Goal: Task Accomplishment & Management: Manage account settings

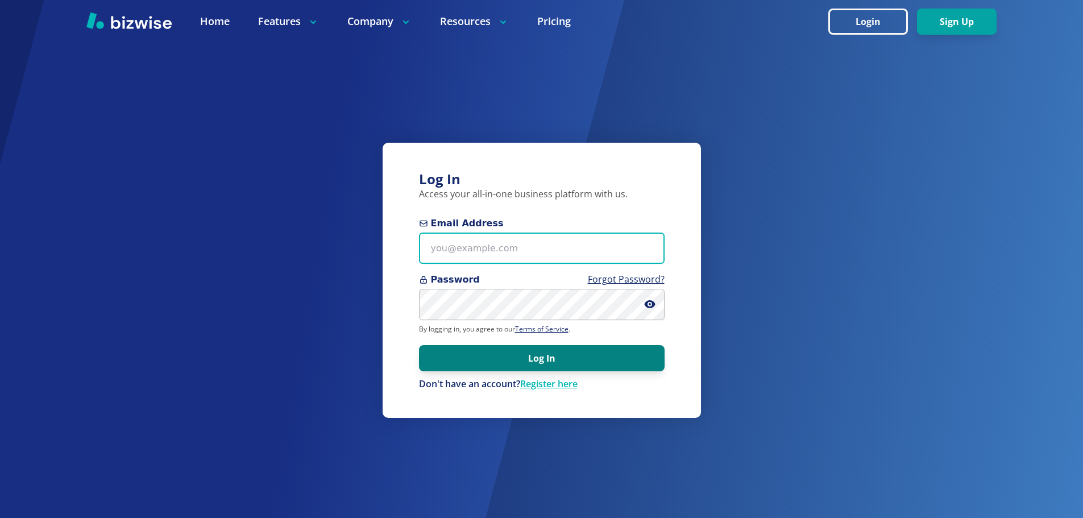
type input "[EMAIL_ADDRESS][DOMAIN_NAME]"
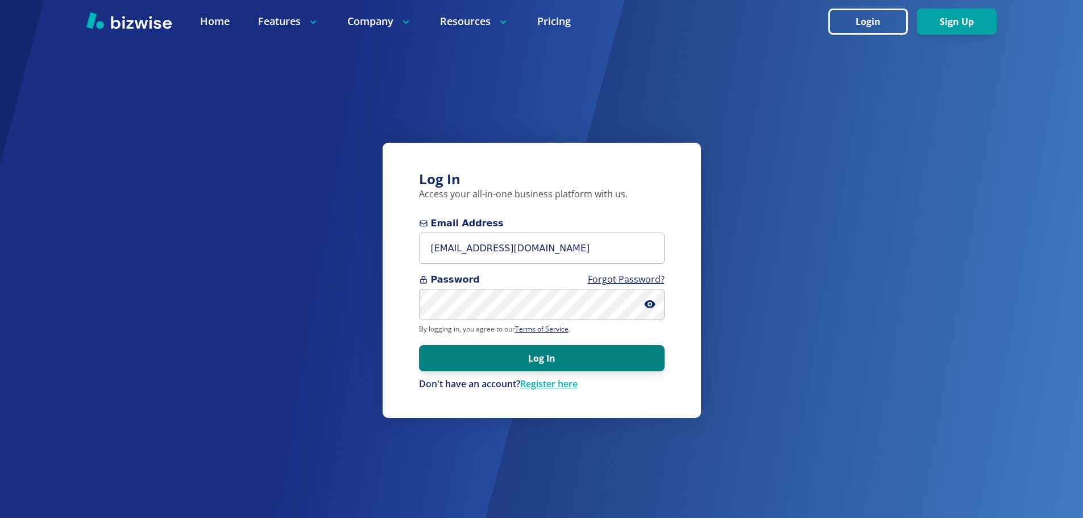
click at [523, 364] on button "Log In" at bounding box center [542, 358] width 246 height 26
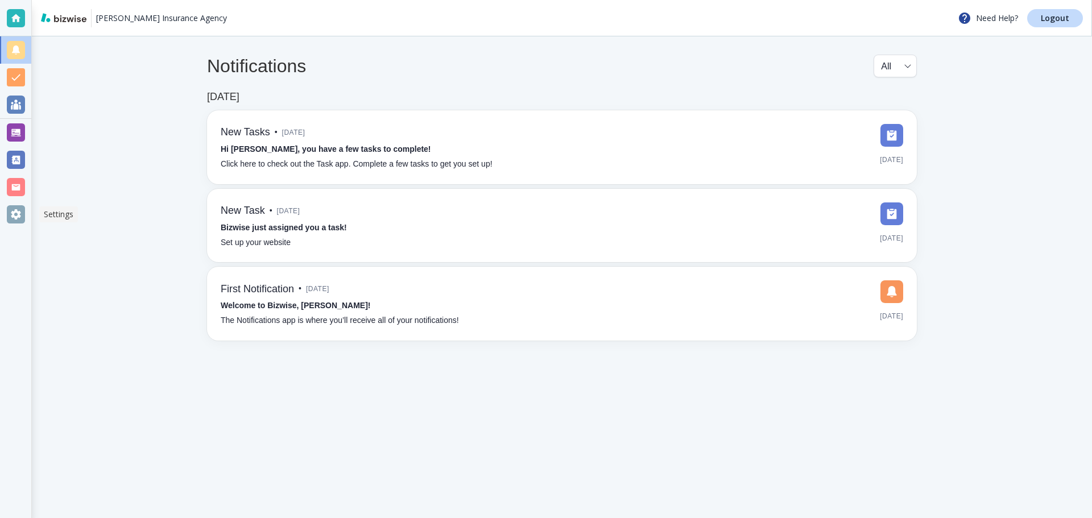
click at [20, 218] on div at bounding box center [16, 214] width 18 height 18
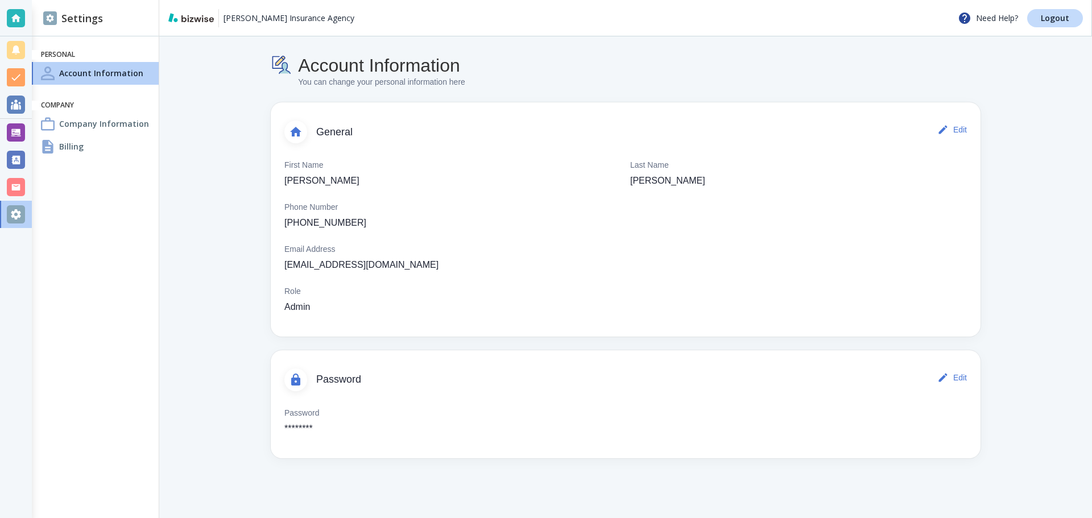
click at [108, 123] on h4 "Company Information" at bounding box center [104, 124] width 90 height 12
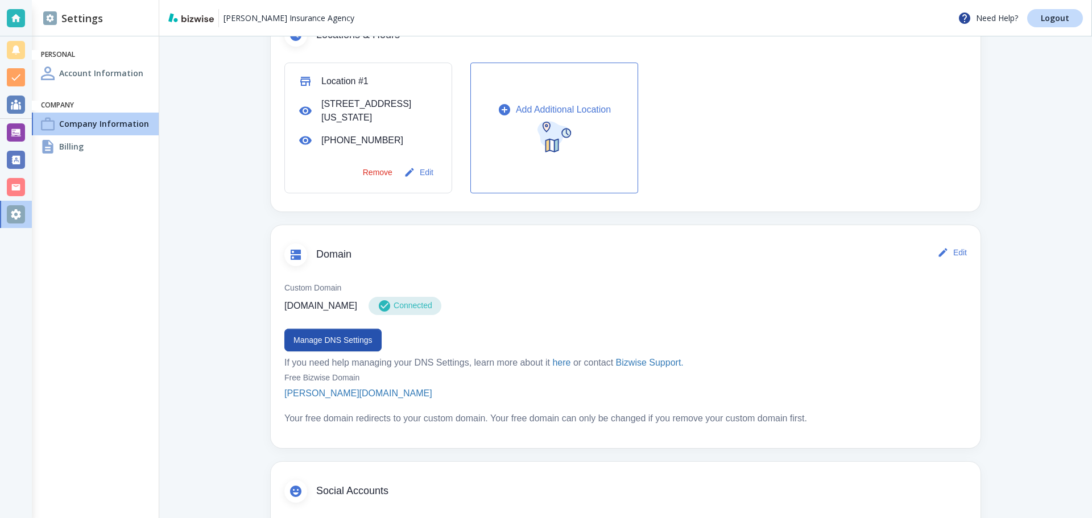
scroll to position [400, 0]
click at [363, 346] on button "Manage DNS Settings" at bounding box center [332, 340] width 97 height 23
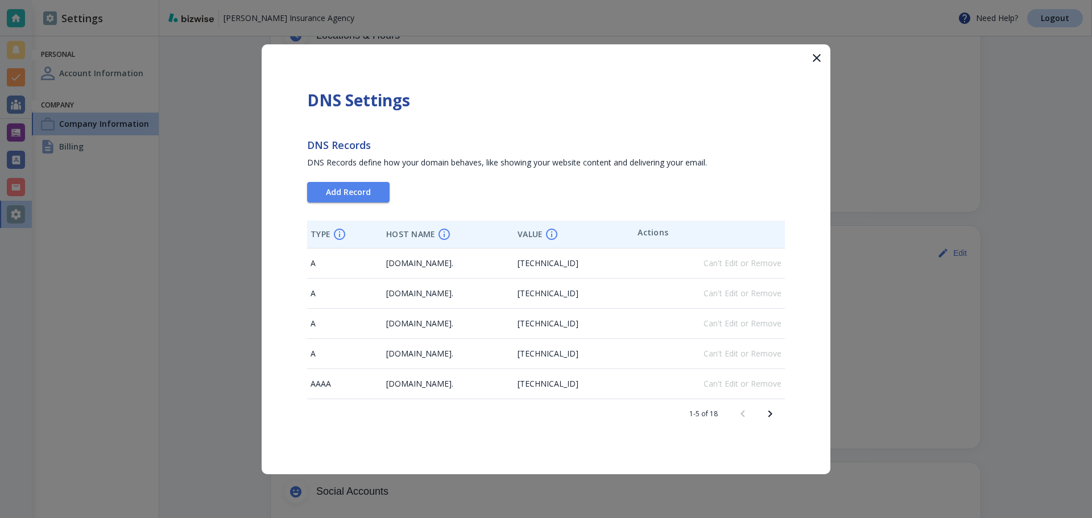
click at [767, 415] on icon "Next page" at bounding box center [770, 414] width 14 height 14
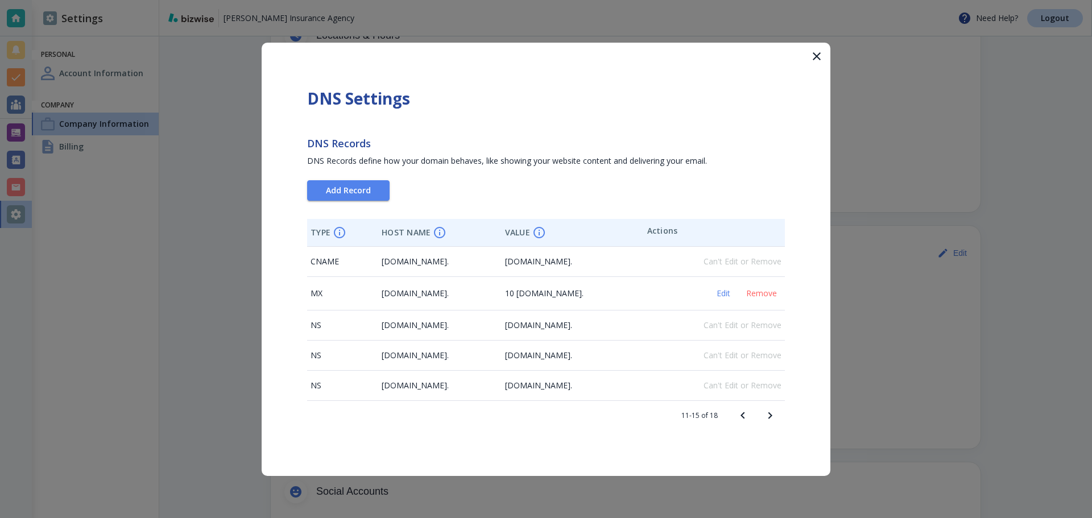
click at [770, 420] on icon "Next page" at bounding box center [770, 416] width 14 height 14
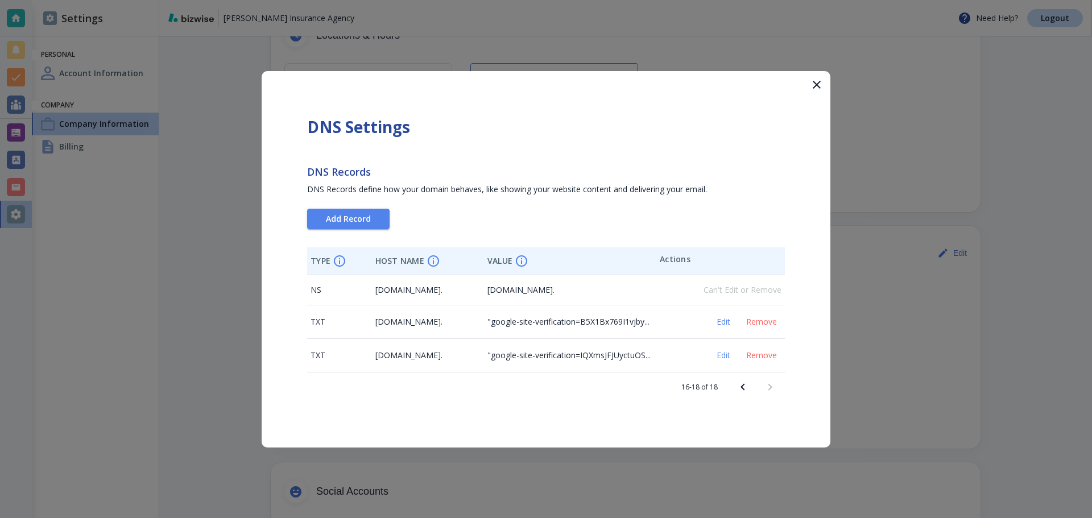
click at [818, 91] on icon "button" at bounding box center [817, 85] width 14 height 14
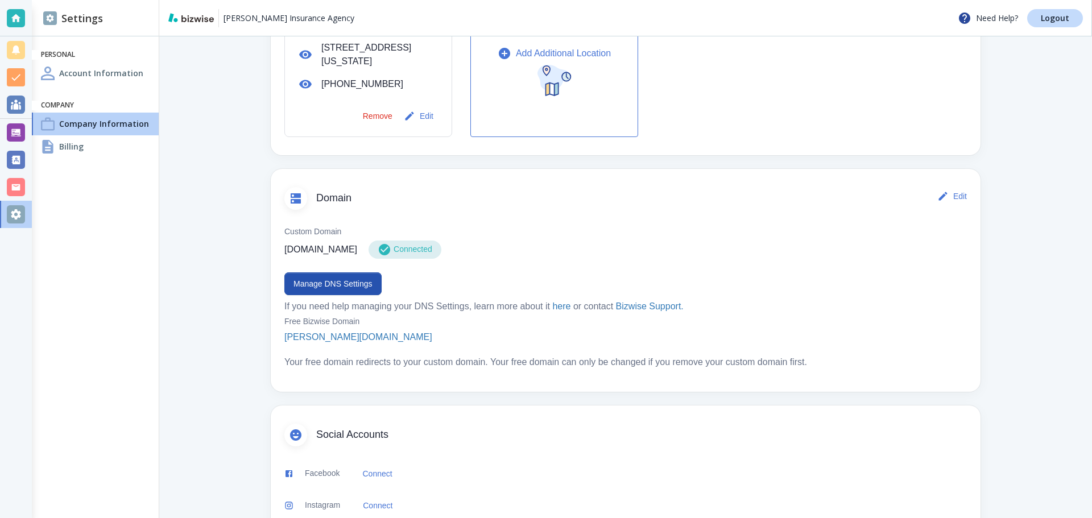
scroll to position [513, 0]
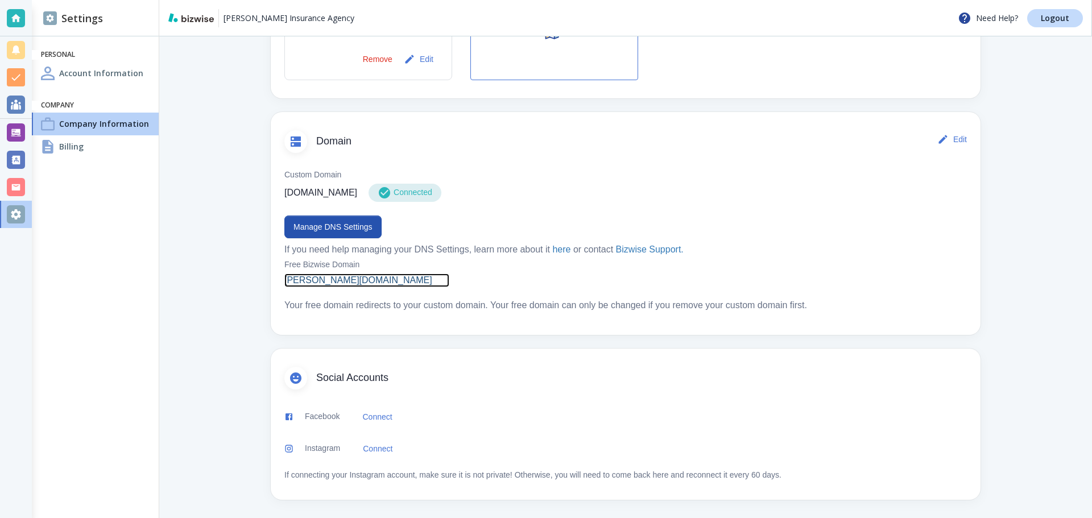
click at [363, 281] on p "ratliff-insurance-agency.bizwise.com" at bounding box center [358, 280] width 148 height 14
click at [57, 156] on div "Billing" at bounding box center [95, 146] width 127 height 23
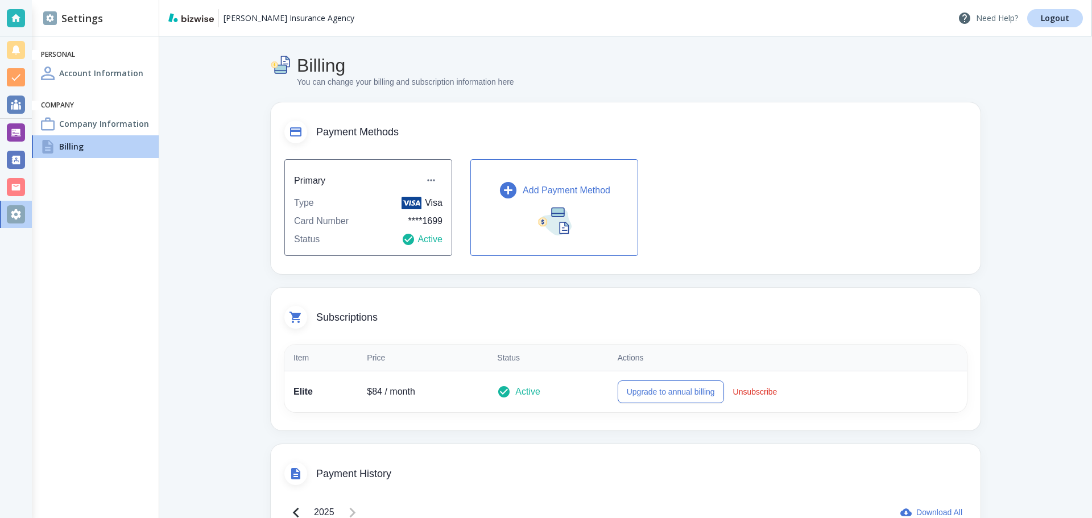
click at [988, 20] on p "Need Help?" at bounding box center [988, 18] width 60 height 14
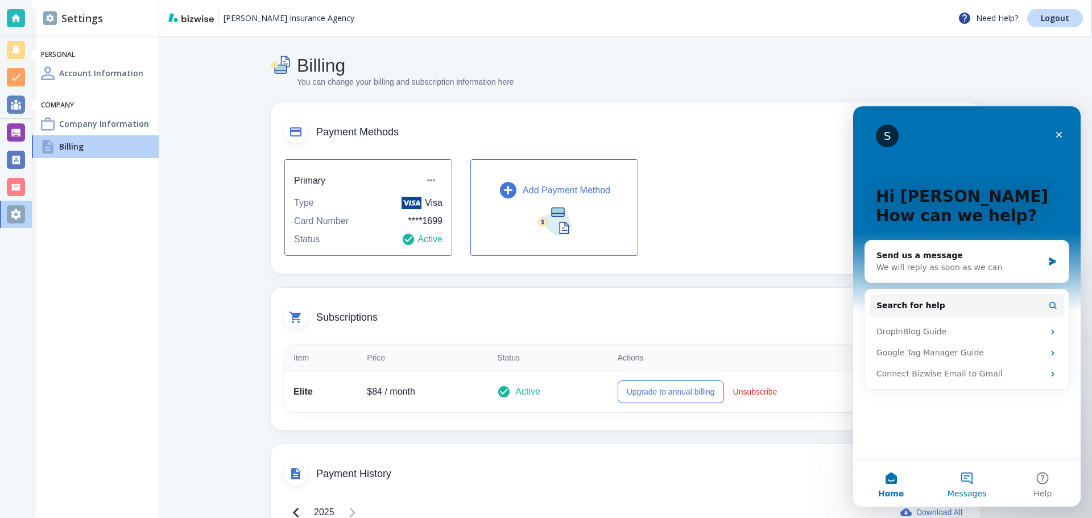
click at [969, 496] on span "Messages" at bounding box center [966, 494] width 39 height 8
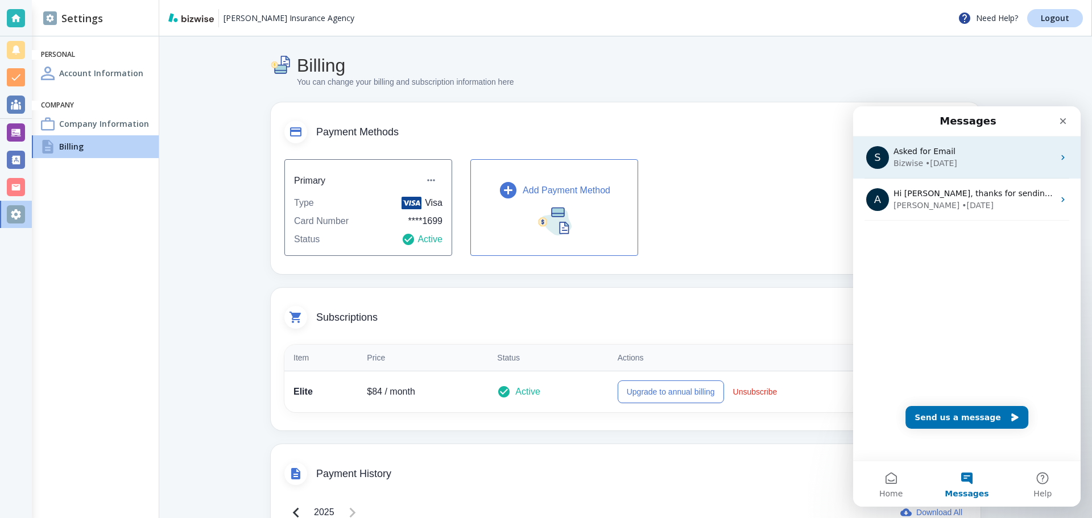
click at [1062, 155] on div "S Asked for Email Bizwise • 2w ago" at bounding box center [966, 157] width 227 height 42
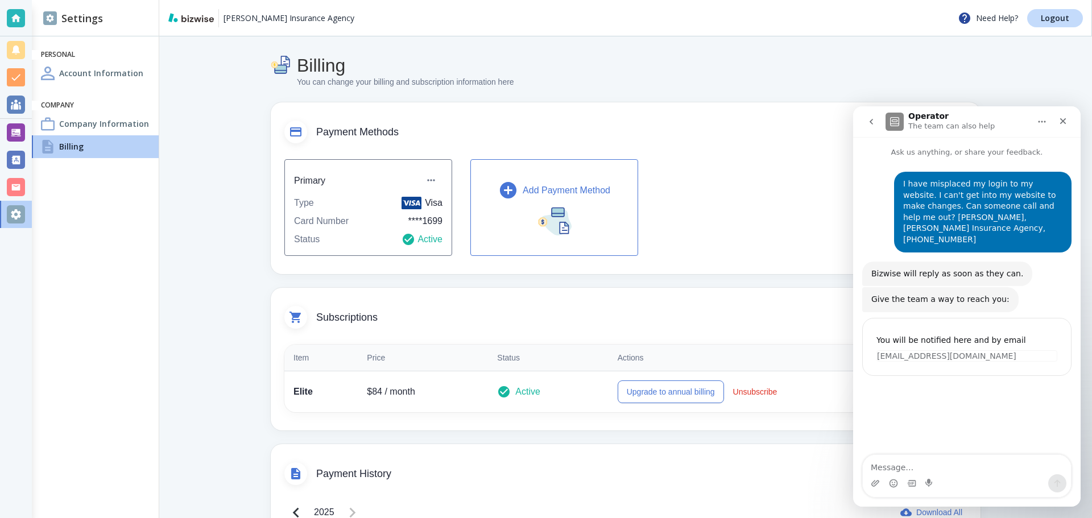
click at [865, 125] on button "go back" at bounding box center [871, 122] width 22 height 22
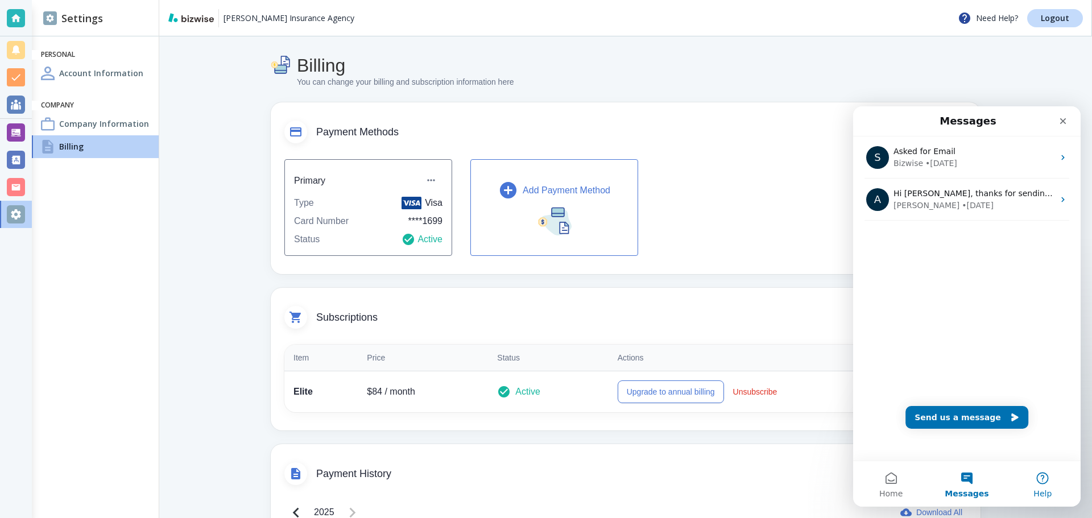
click at [1055, 494] on button "Help" at bounding box center [1043, 483] width 76 height 45
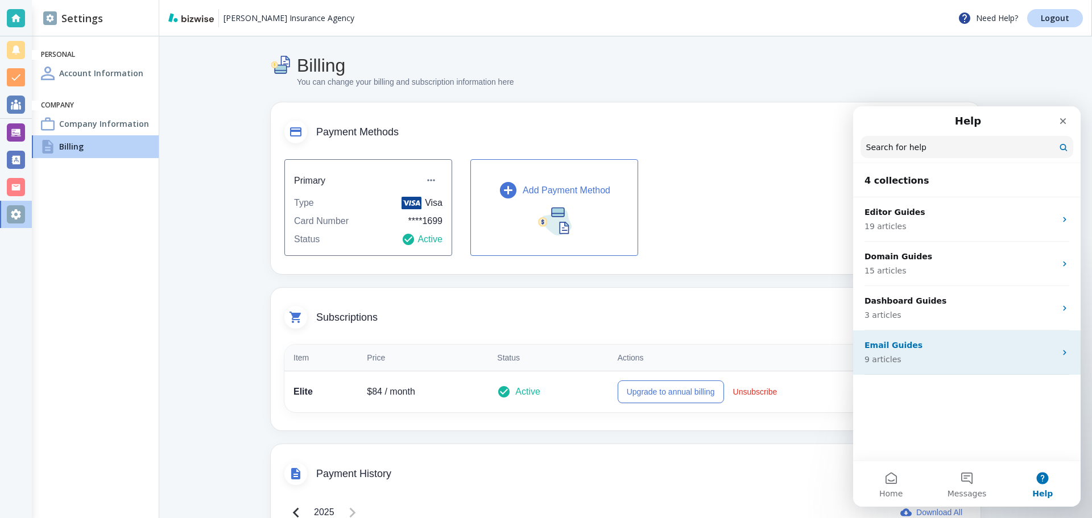
click at [944, 343] on p "Email Guides" at bounding box center [959, 345] width 191 height 12
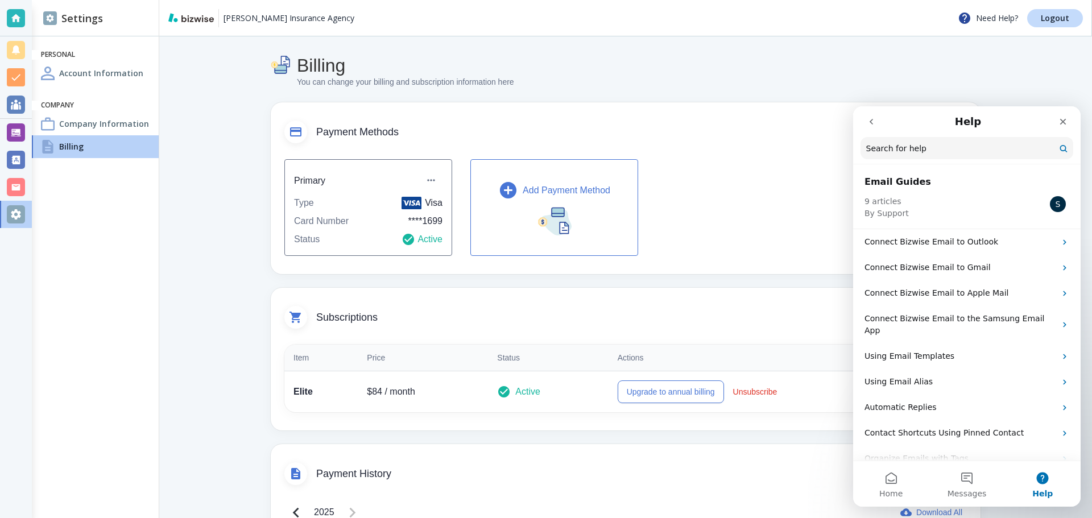
click at [875, 122] on icon "go back" at bounding box center [871, 121] width 9 height 9
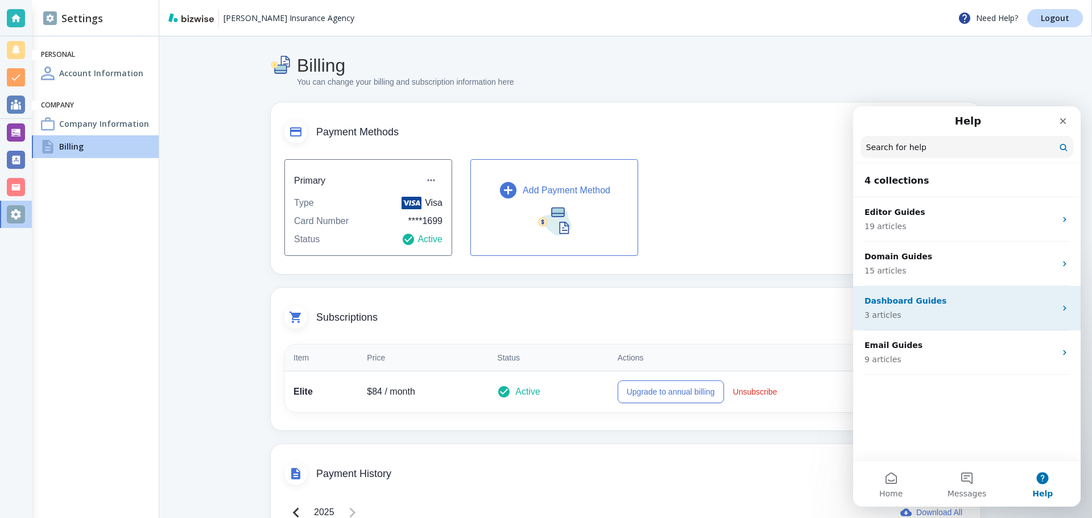
click at [956, 306] on p "Dashboard Guides" at bounding box center [959, 301] width 191 height 12
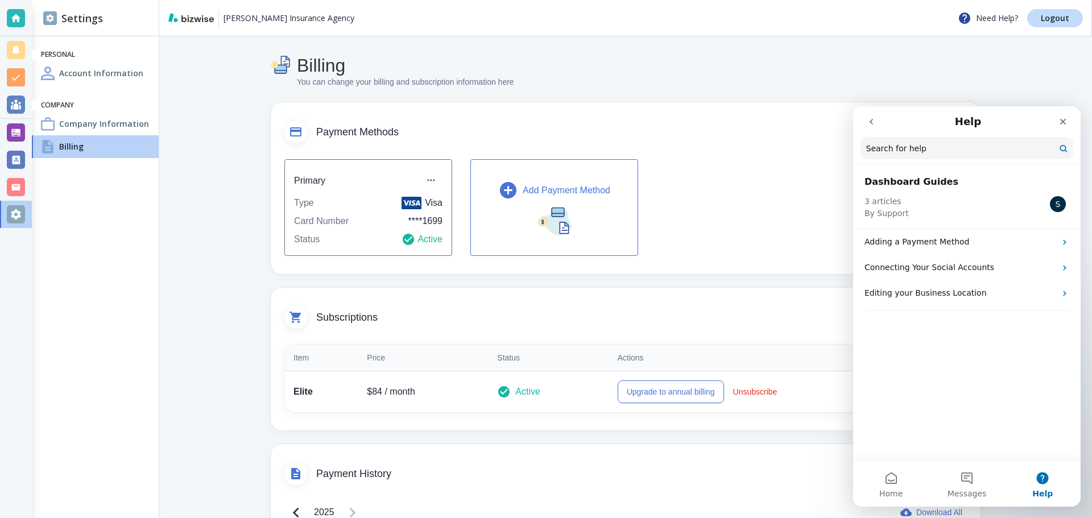
click at [863, 126] on button "go back" at bounding box center [871, 122] width 22 height 22
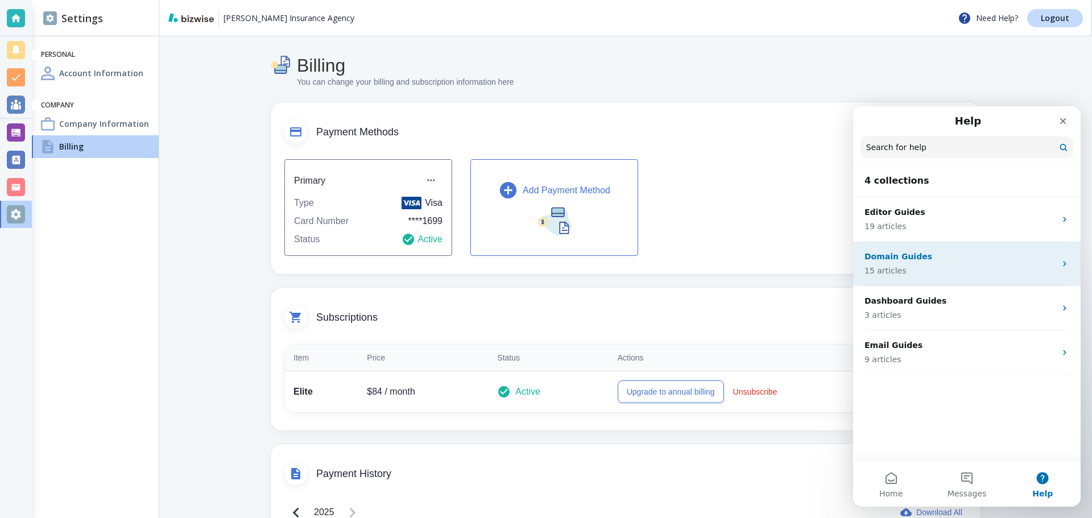
click at [911, 257] on p "Domain Guides" at bounding box center [959, 257] width 191 height 12
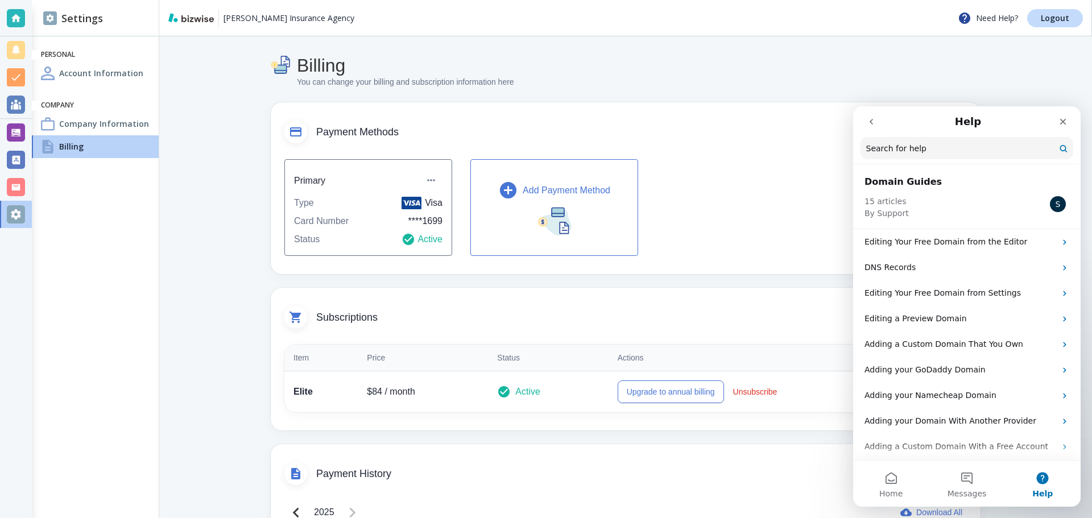
click at [871, 128] on button "go back" at bounding box center [871, 122] width 22 height 22
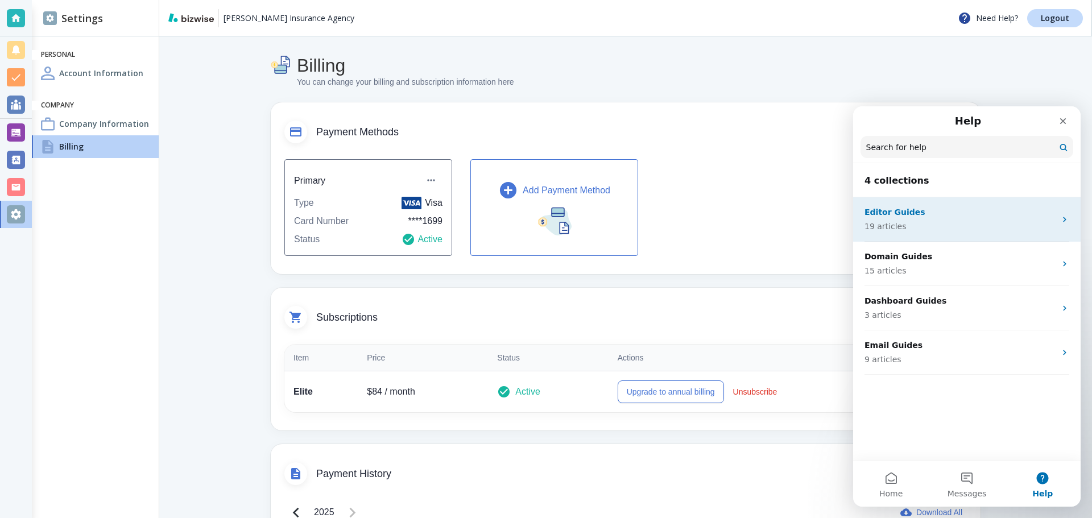
click at [900, 217] on p "Editor Guides" at bounding box center [959, 212] width 191 height 12
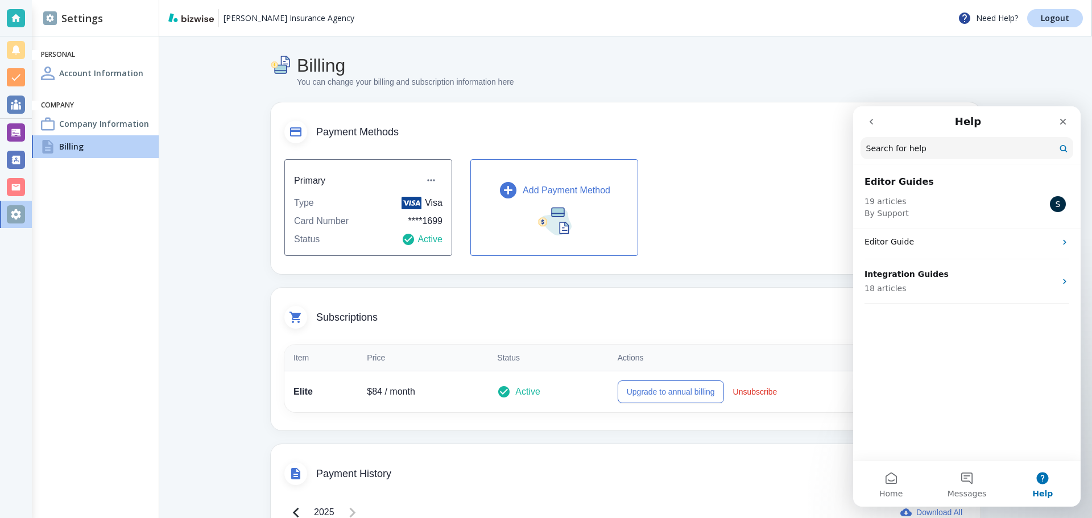
click at [868, 118] on icon "go back" at bounding box center [871, 121] width 9 height 9
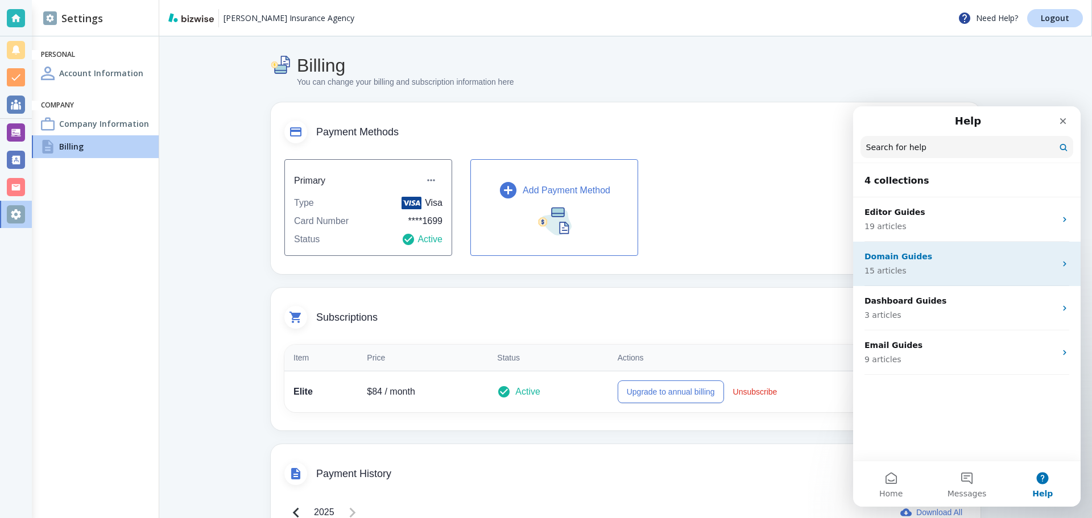
click at [940, 256] on p "Domain Guides" at bounding box center [959, 257] width 191 height 12
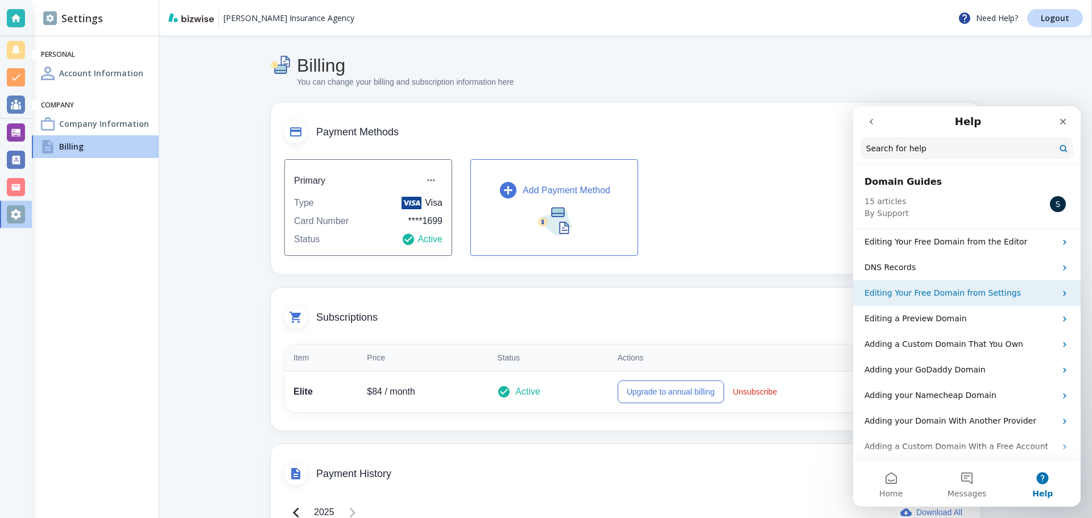
click at [987, 291] on p "Editing Your Free Domain from Settings" at bounding box center [959, 293] width 191 height 12
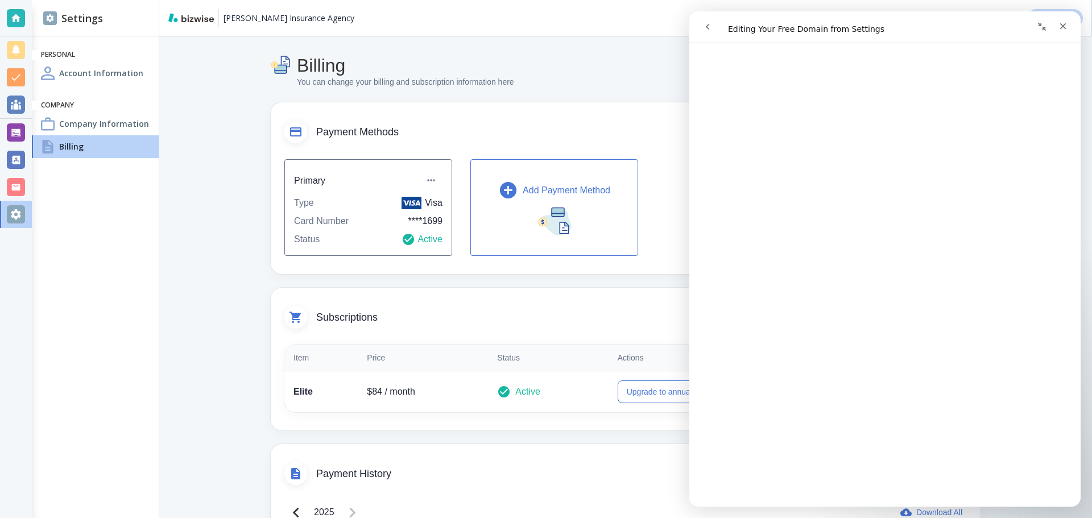
scroll to position [102, 0]
click at [707, 24] on icon "go back" at bounding box center [707, 26] width 9 height 9
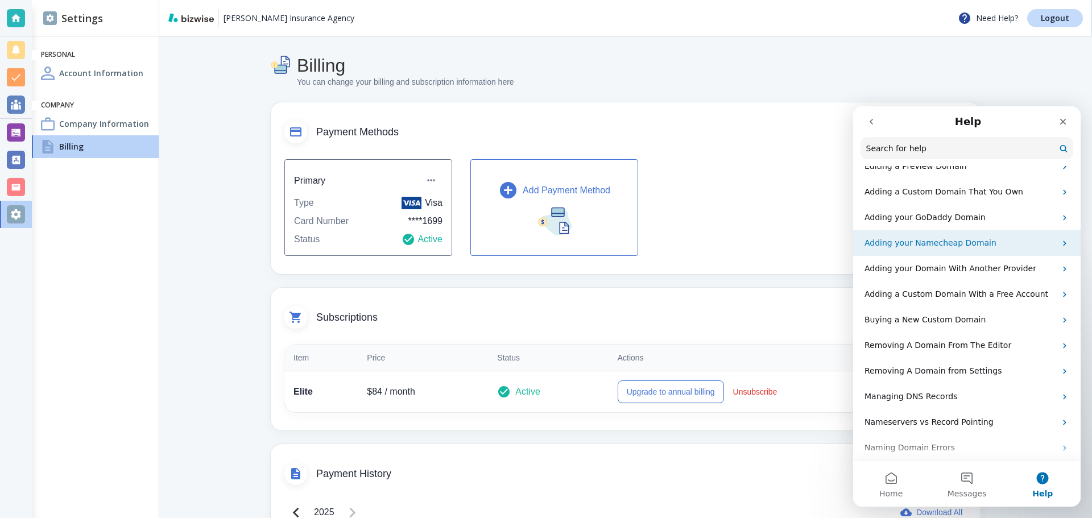
scroll to position [157, 0]
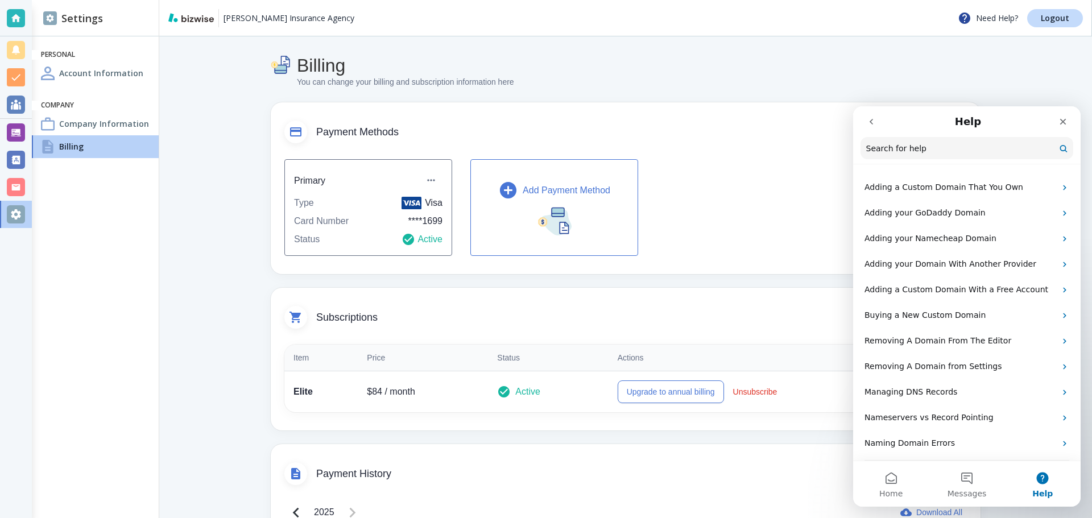
click at [871, 120] on icon "go back" at bounding box center [871, 121] width 9 height 9
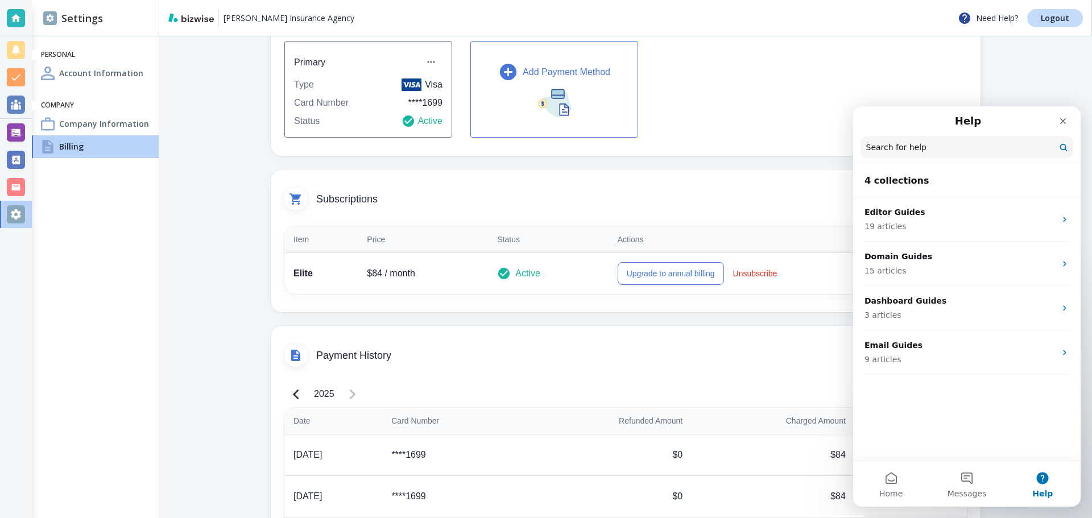
scroll to position [171, 0]
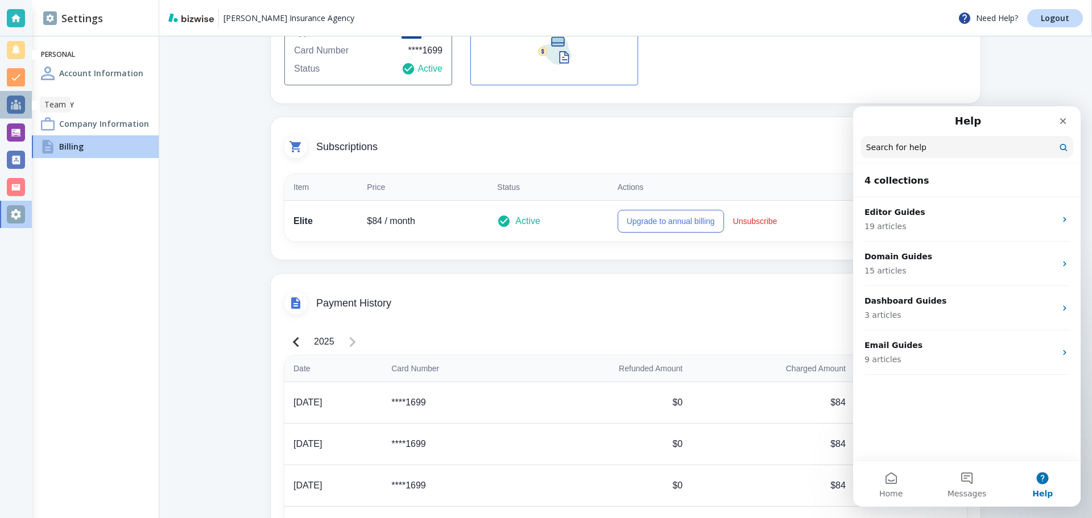
click at [21, 101] on div at bounding box center [16, 105] width 18 height 18
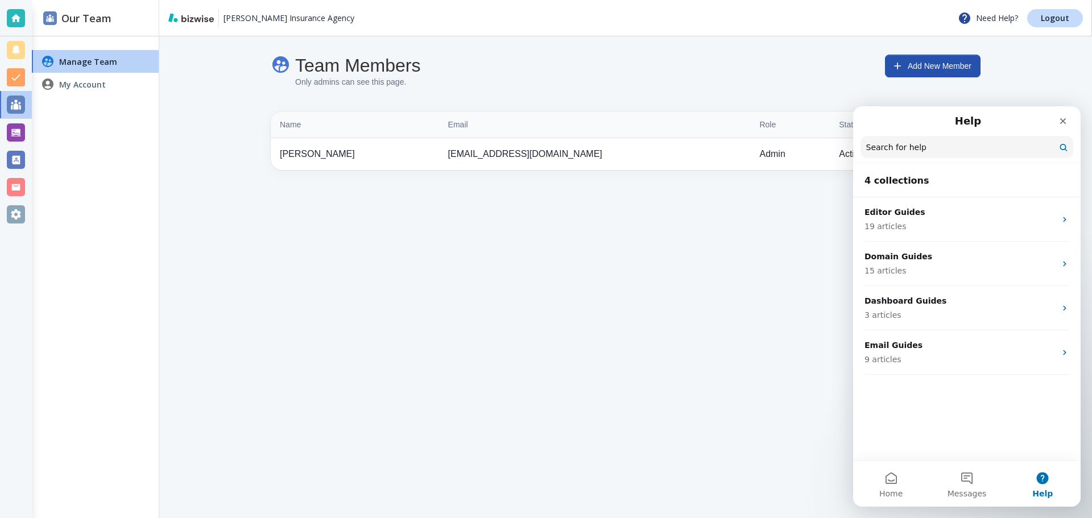
click at [70, 84] on h4 "My Account" at bounding box center [82, 84] width 47 height 12
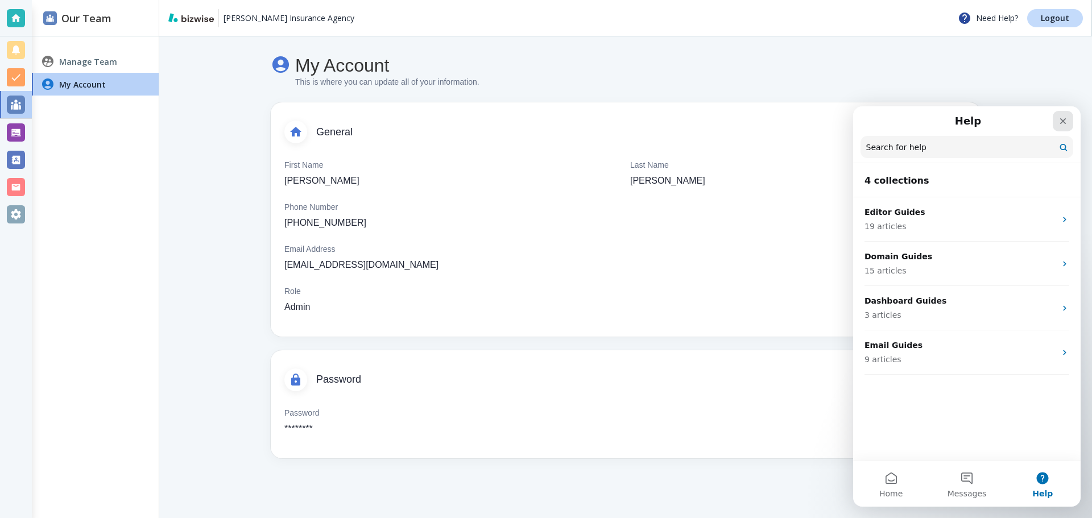
click at [1066, 120] on icon "Close" at bounding box center [1062, 121] width 9 height 9
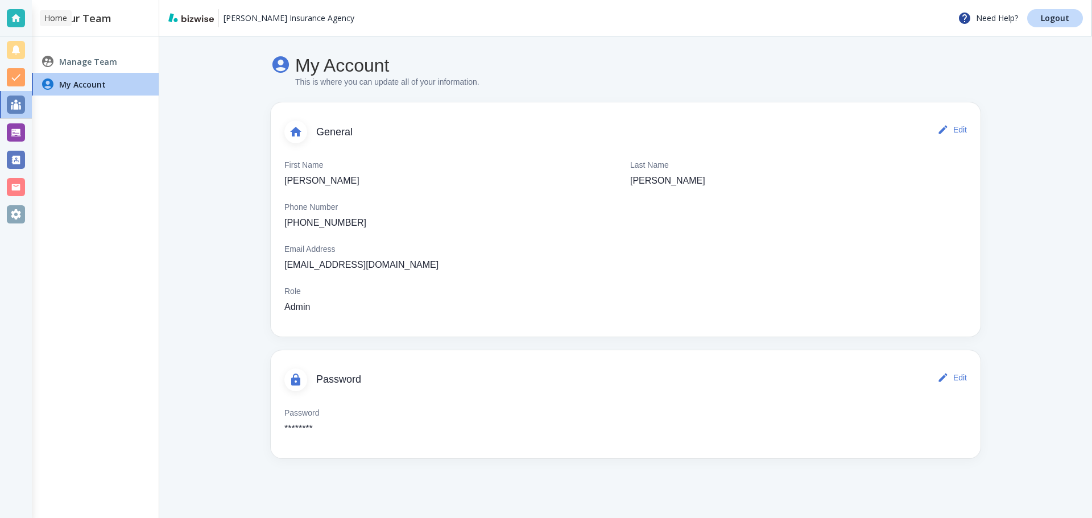
click at [21, 16] on div at bounding box center [16, 18] width 18 height 18
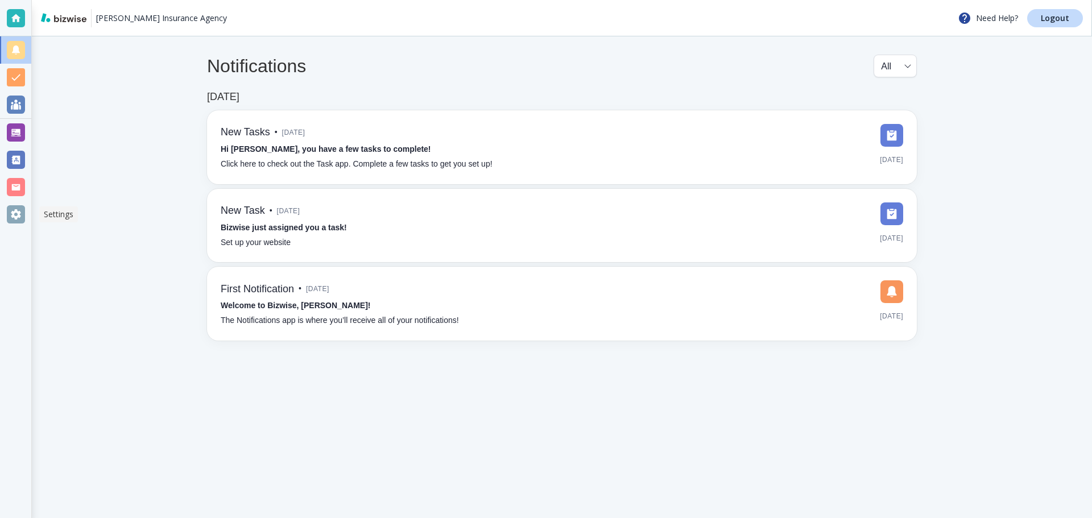
click at [16, 222] on div at bounding box center [16, 214] width 18 height 18
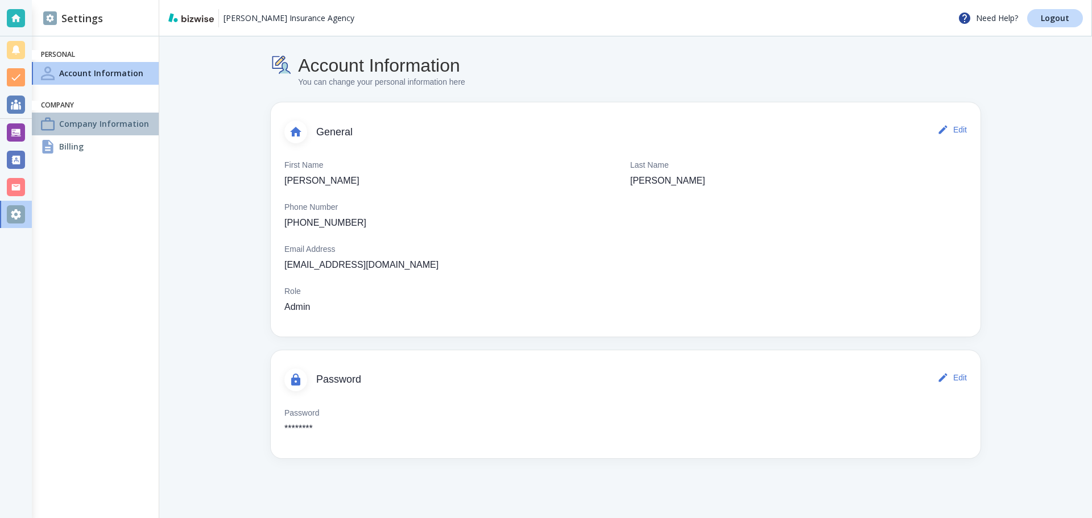
click at [101, 130] on h4 "Company Information" at bounding box center [104, 124] width 90 height 12
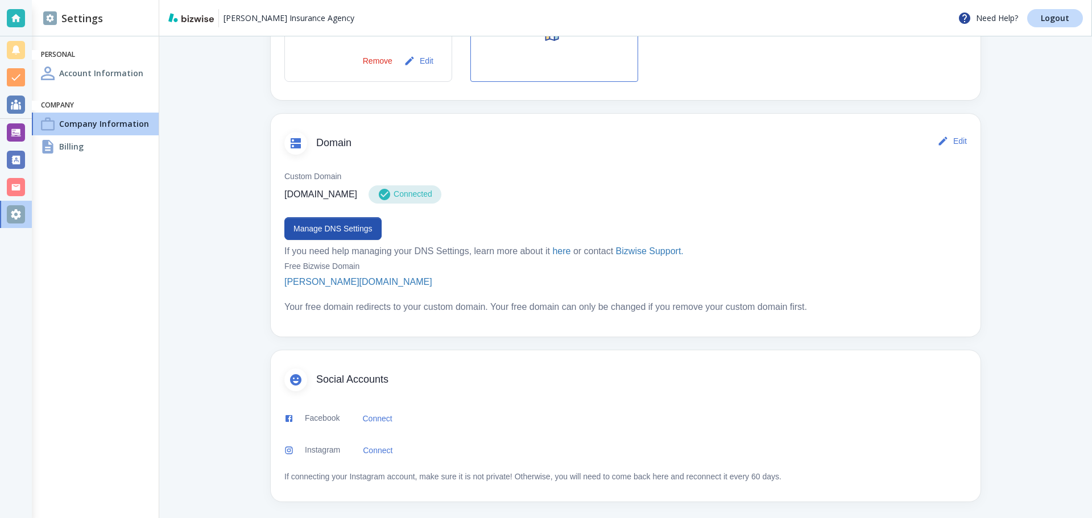
scroll to position [513, 0]
click at [74, 150] on h4 "Billing" at bounding box center [71, 146] width 24 height 12
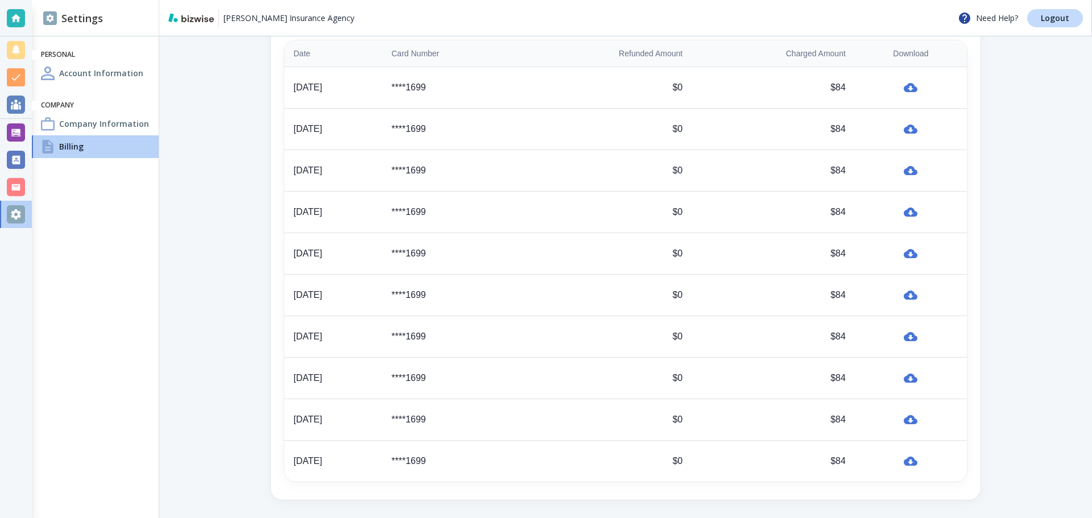
scroll to position [486, 0]
click at [75, 120] on h4 "Company Information" at bounding box center [104, 124] width 90 height 12
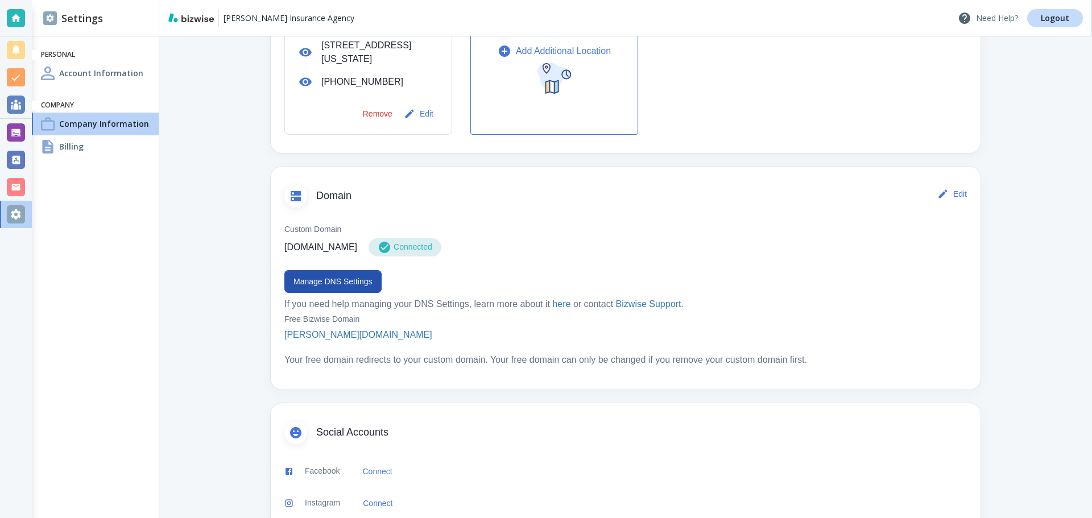
click at [1000, 15] on p "Need Help?" at bounding box center [988, 18] width 60 height 14
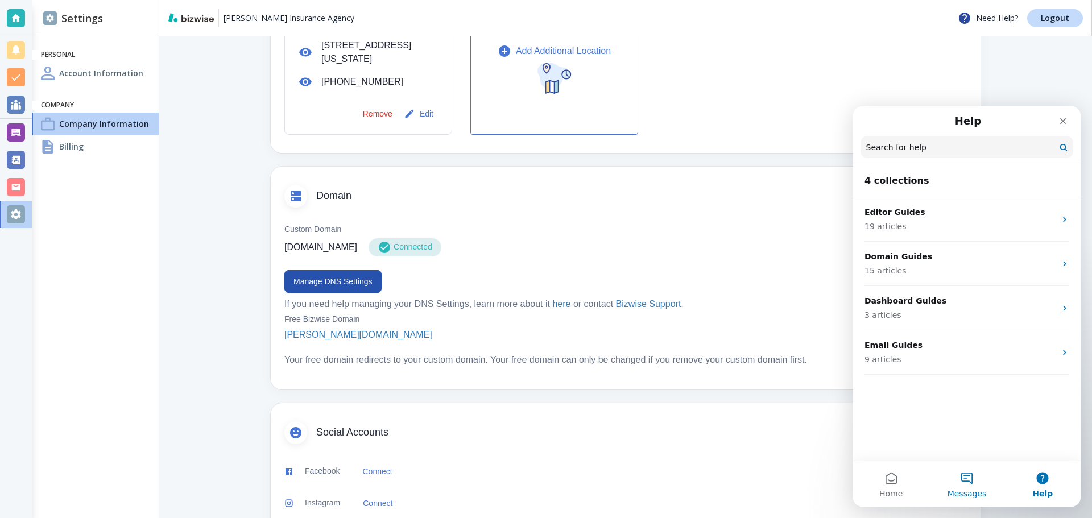
click at [959, 490] on span "Messages" at bounding box center [966, 494] width 39 height 8
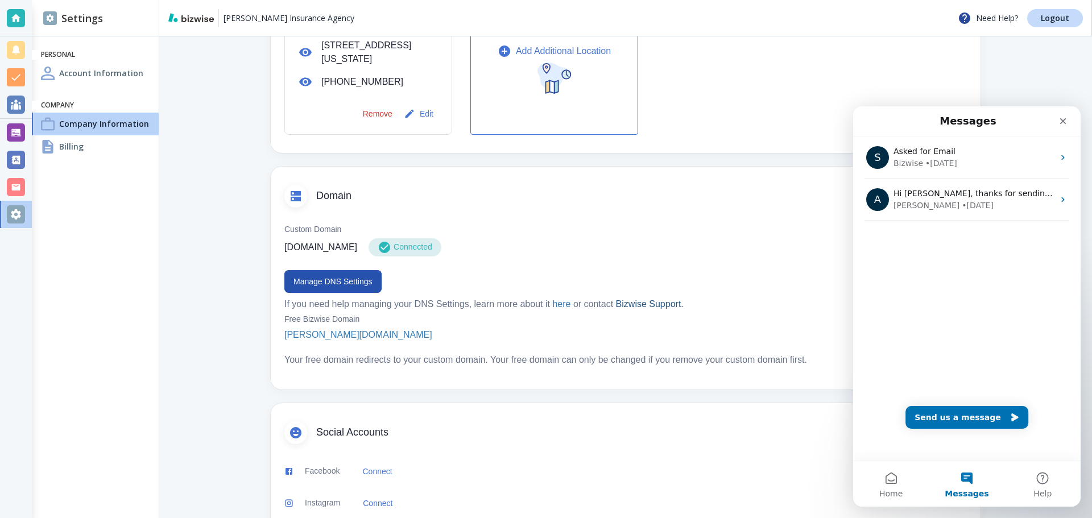
click at [649, 306] on link "Bizwise Support." at bounding box center [650, 304] width 68 height 10
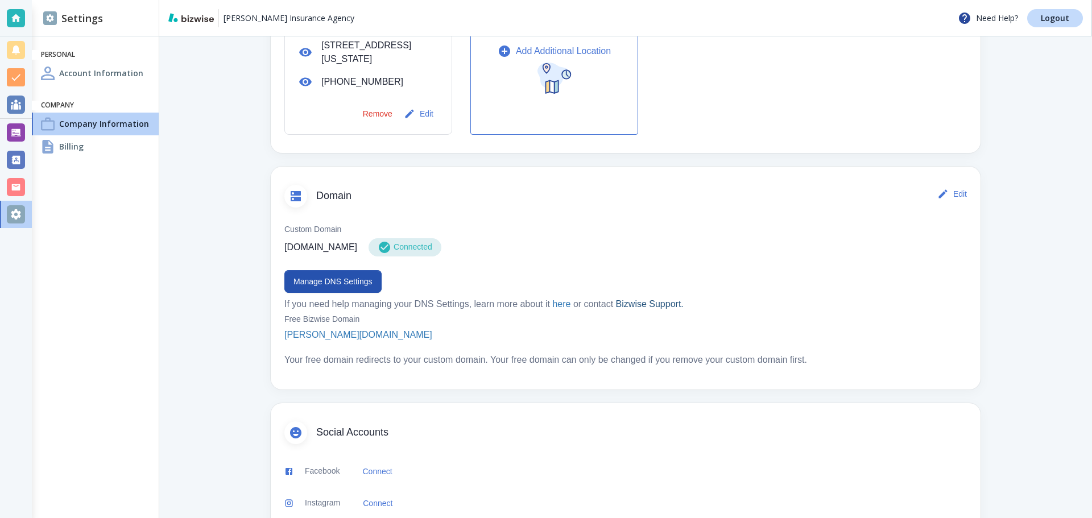
click at [649, 306] on link "Bizwise Support." at bounding box center [650, 304] width 68 height 10
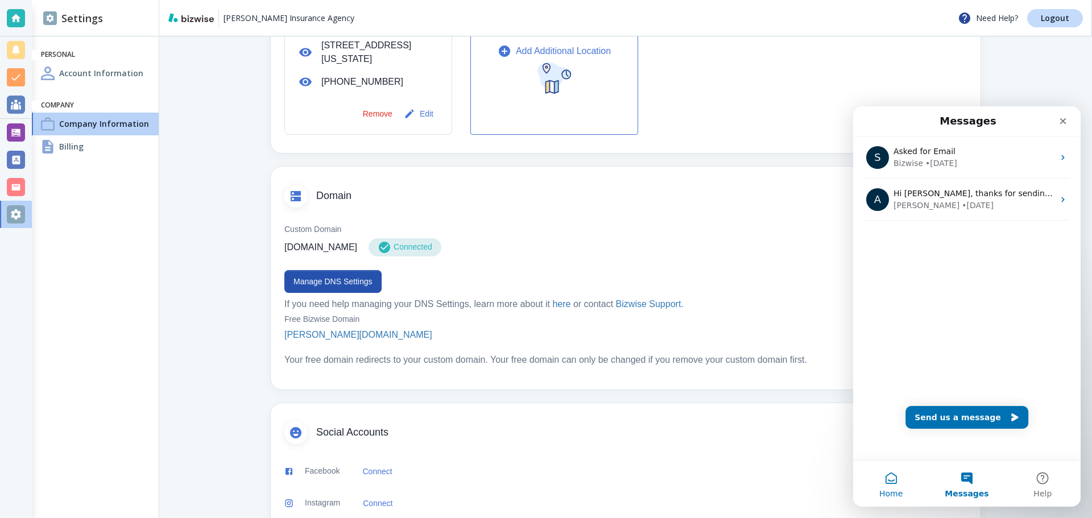
click at [893, 487] on button "Home" at bounding box center [891, 483] width 76 height 45
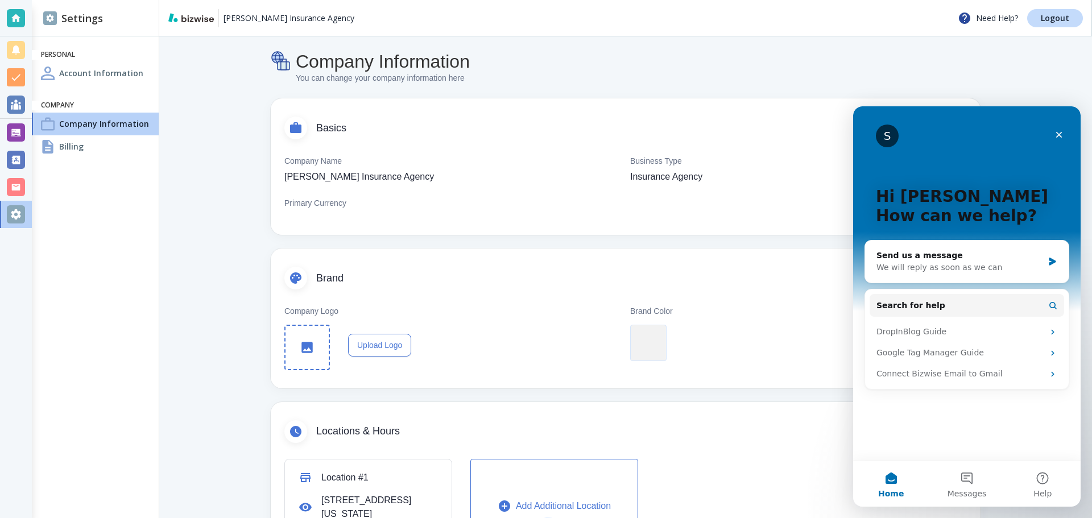
scroll to position [0, 0]
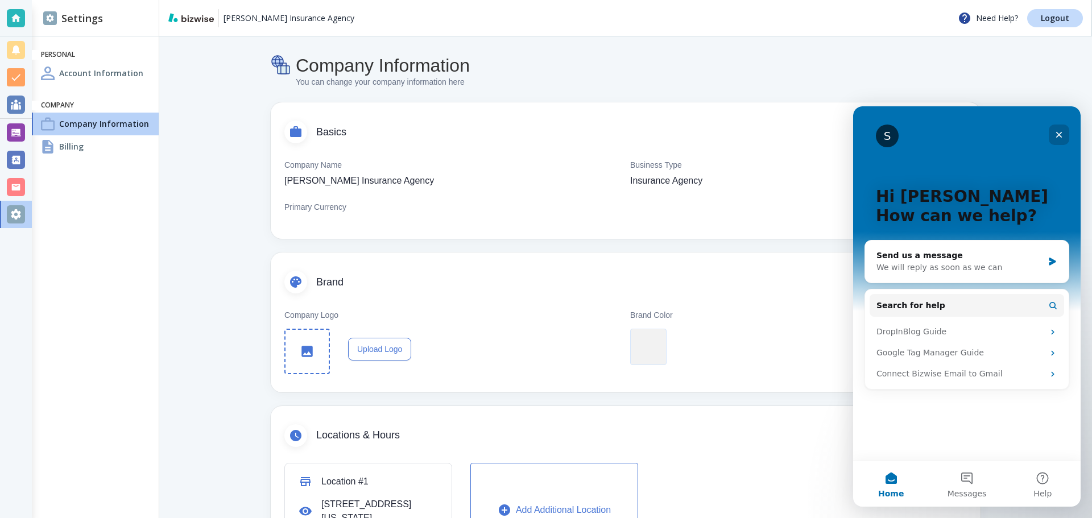
click at [1056, 139] on div "Close" at bounding box center [1058, 135] width 20 height 20
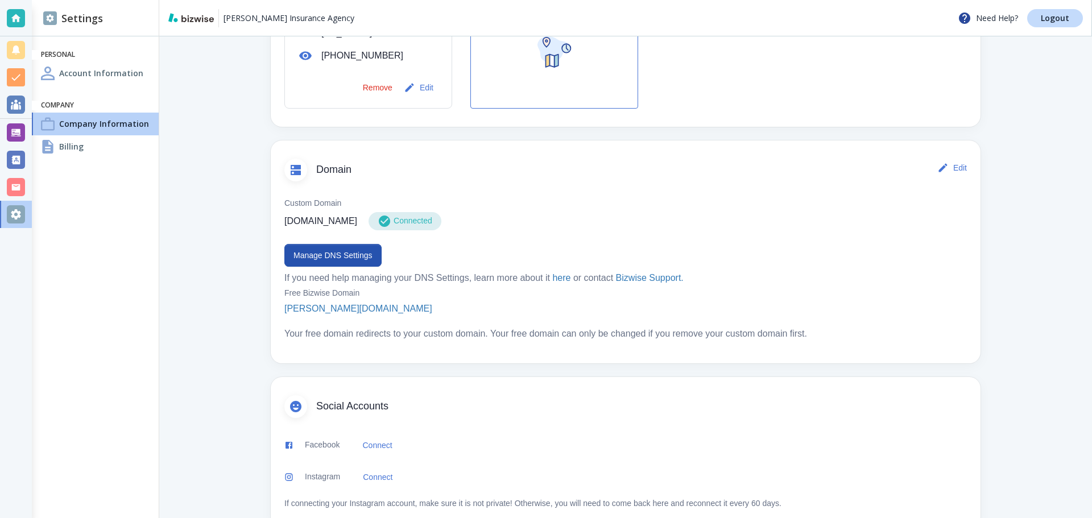
scroll to position [513, 0]
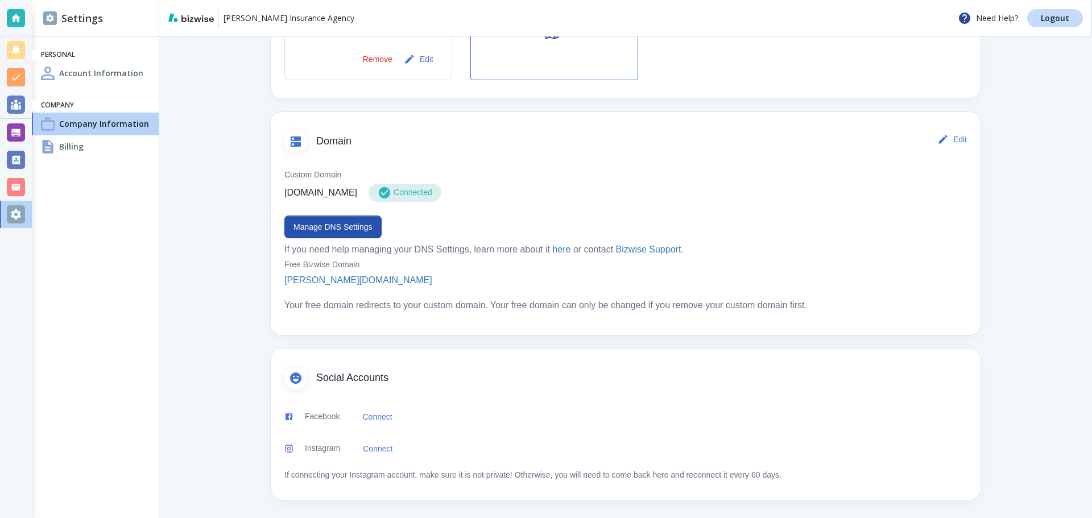
click at [73, 147] on h4 "Billing" at bounding box center [71, 146] width 24 height 12
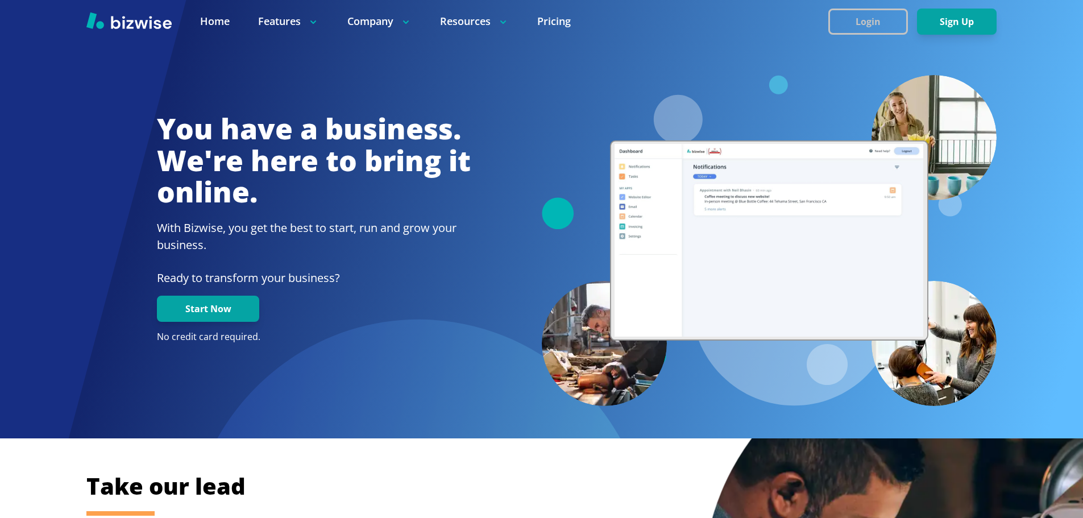
click at [865, 18] on button "Login" at bounding box center [868, 22] width 80 height 26
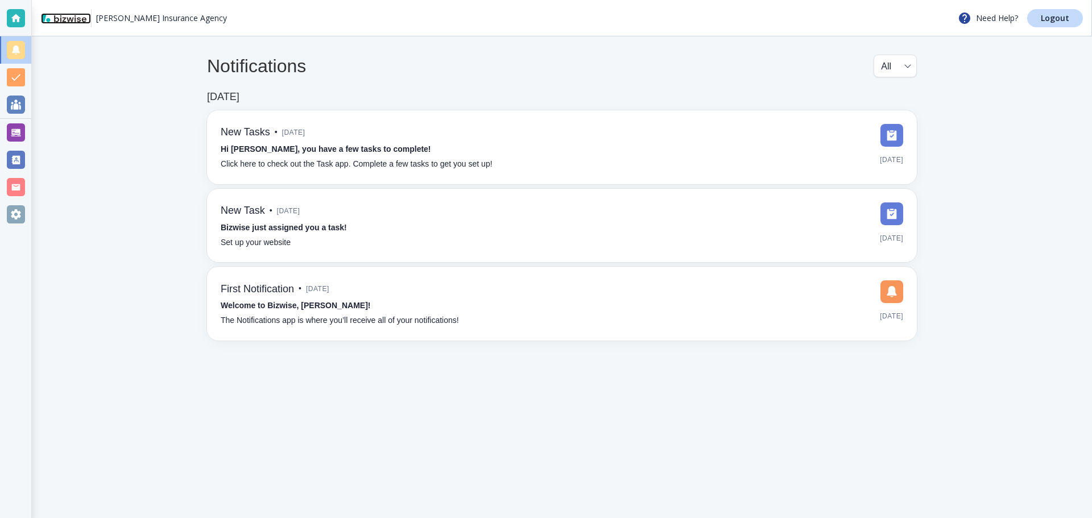
click at [83, 20] on img at bounding box center [63, 17] width 45 height 9
click at [991, 19] on p "Need Help?" at bounding box center [988, 18] width 60 height 14
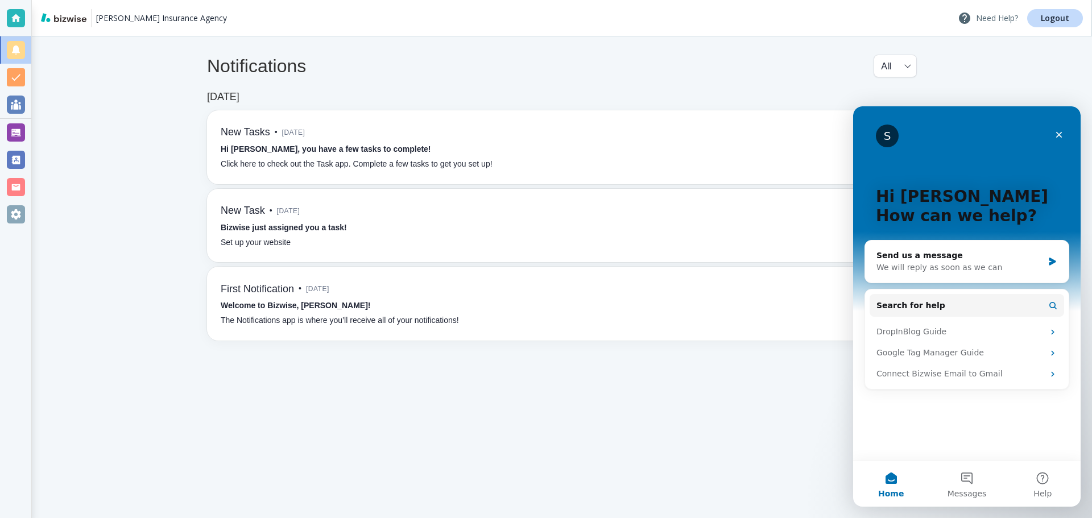
click at [991, 19] on p "Need Help?" at bounding box center [988, 18] width 60 height 14
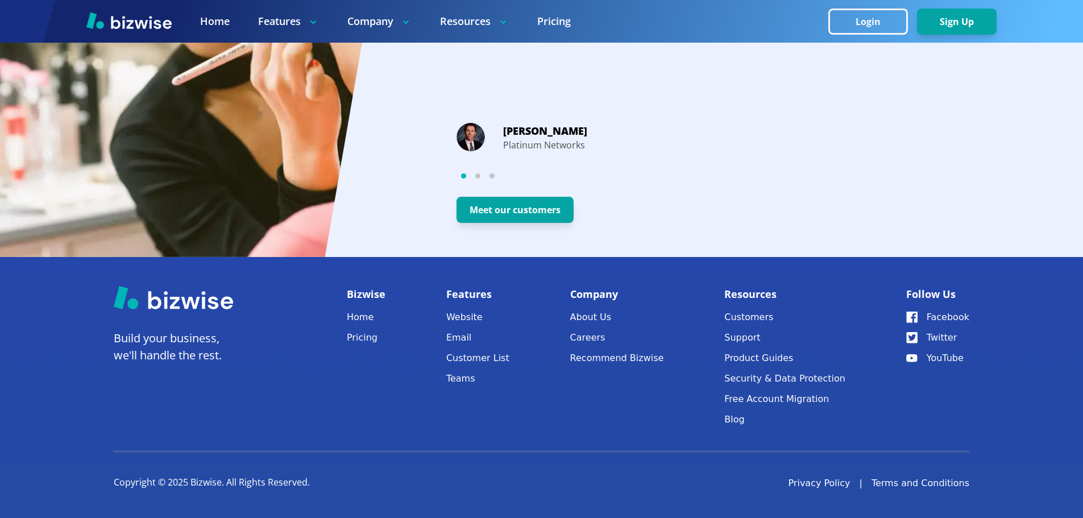
scroll to position [2174, 0]
click at [467, 335] on link "Email" at bounding box center [477, 337] width 63 height 16
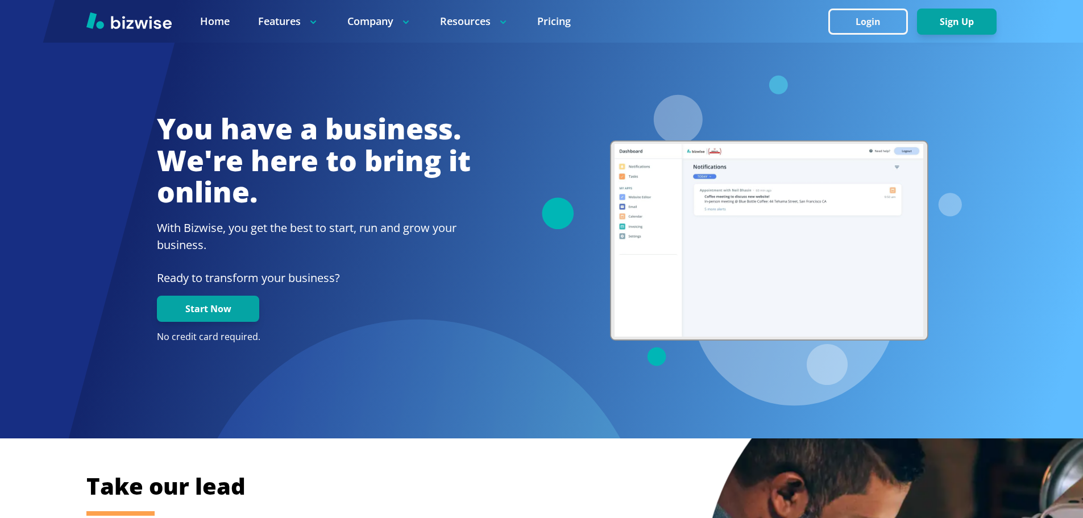
scroll to position [2174, 0]
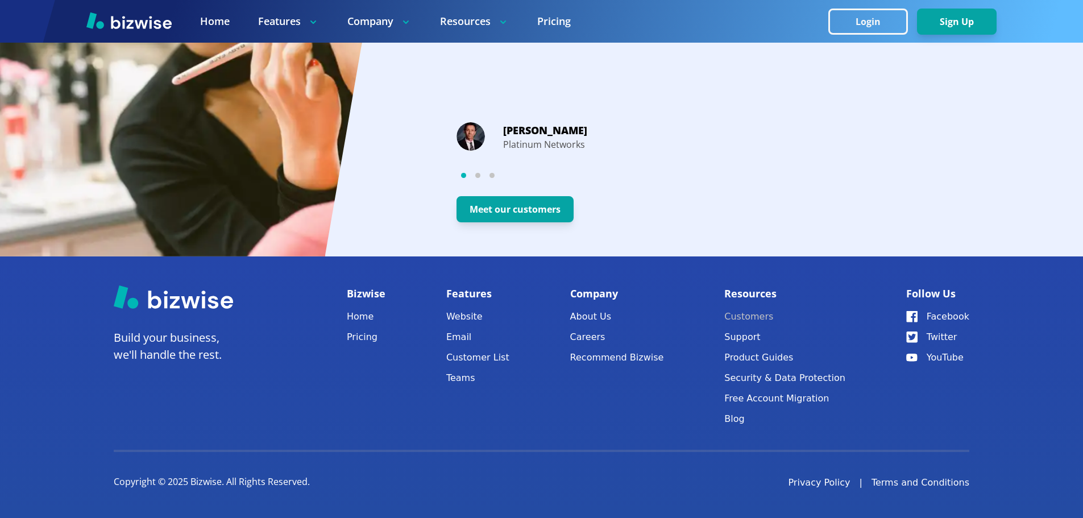
click at [767, 316] on link "Customers" at bounding box center [784, 317] width 121 height 16
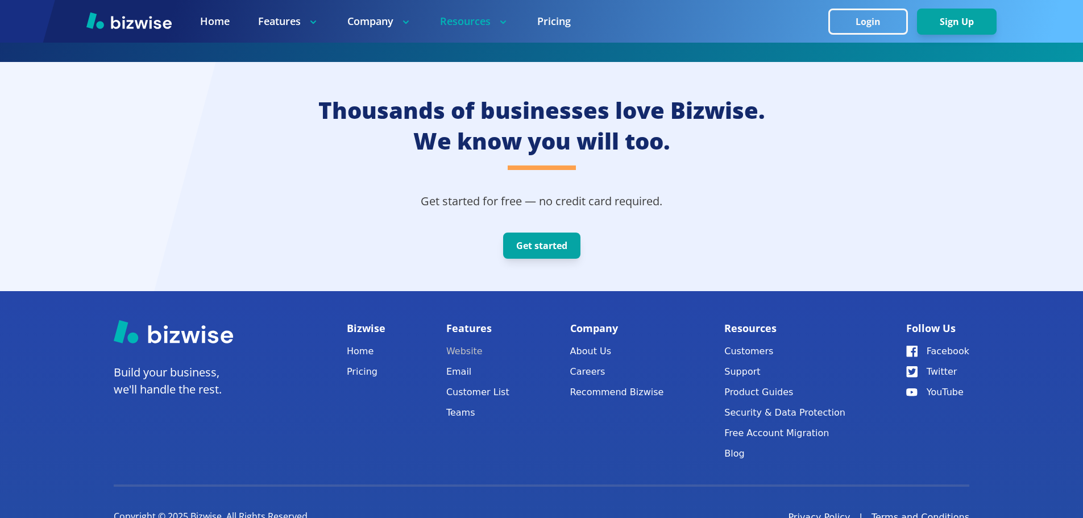
scroll to position [3276, 0]
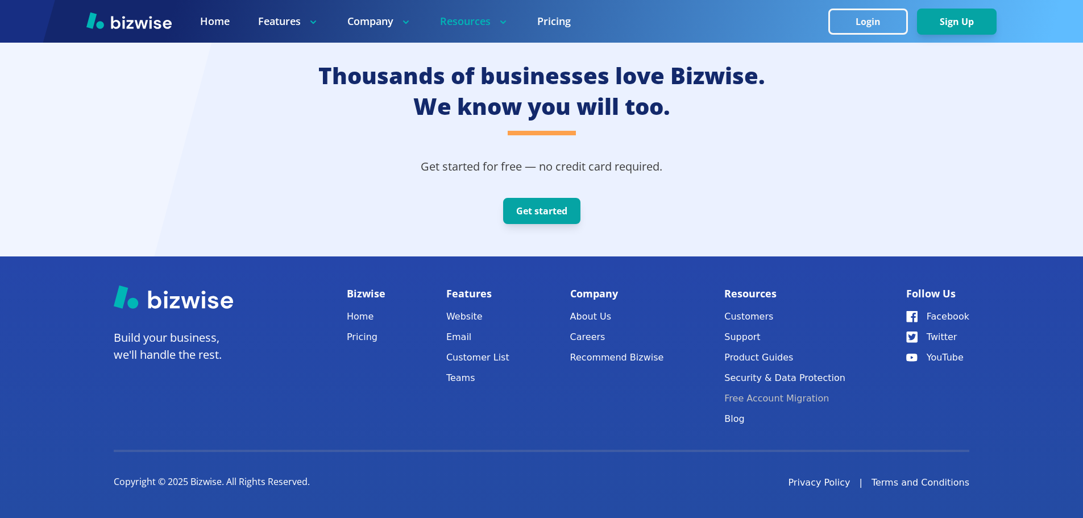
click at [821, 398] on link "Free Account Migration" at bounding box center [784, 399] width 121 height 16
